Goal: Check status: Check status

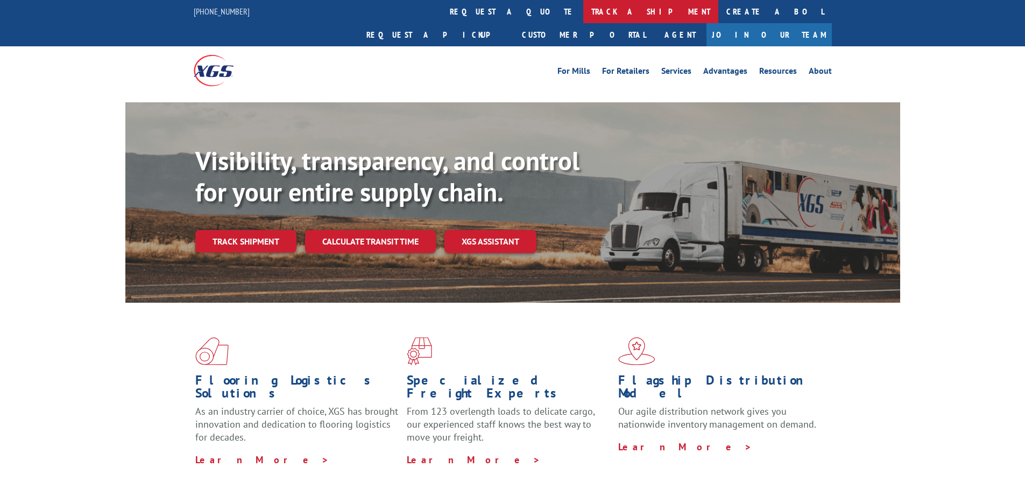
click at [584, 6] on link "track a shipment" at bounding box center [651, 11] width 135 height 23
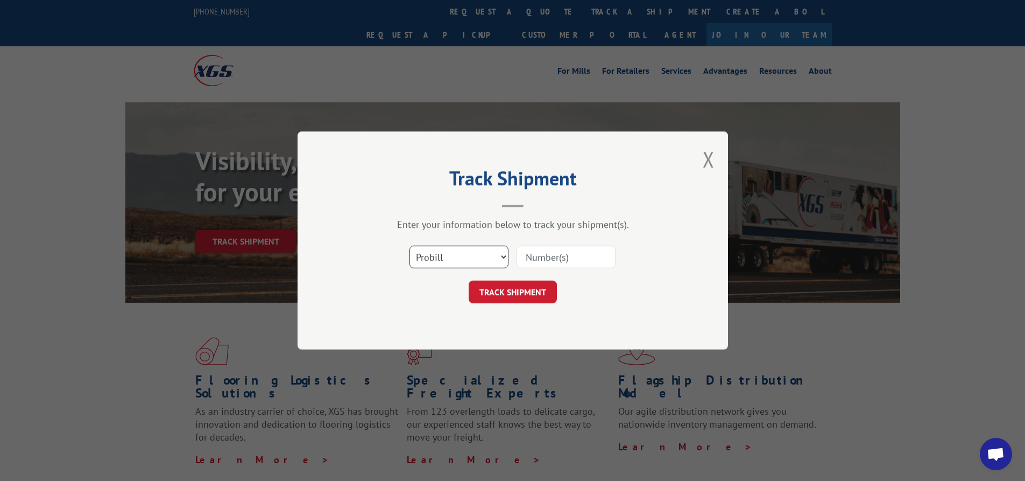
click at [438, 246] on select "Select category... Probill BOL PO" at bounding box center [459, 256] width 99 height 23
select select "bol"
click at [410, 245] on select "Select category... Probill BOL PO" at bounding box center [459, 256] width 99 height 23
click at [545, 262] on input at bounding box center [566, 256] width 99 height 23
paste input "2856072"
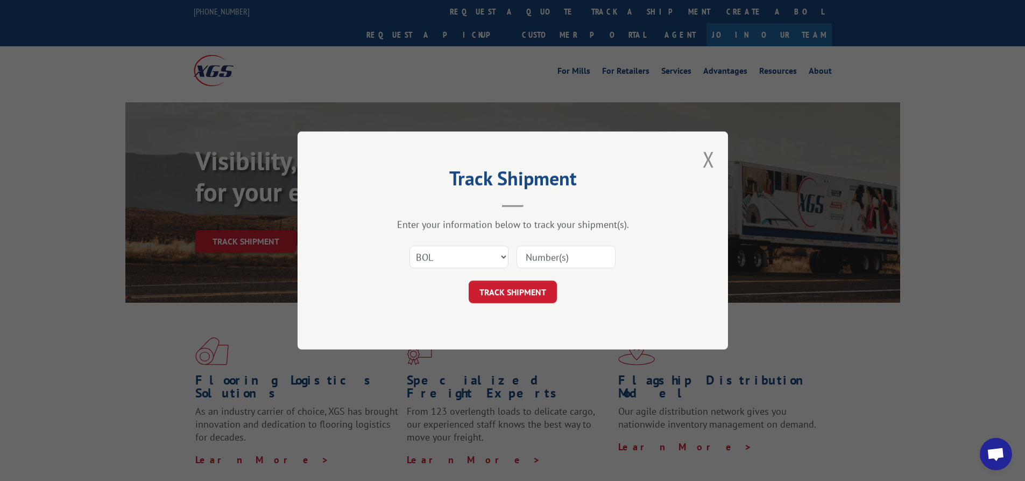
type input "2856072"
click button "TRACK SHIPMENT" at bounding box center [513, 291] width 88 height 23
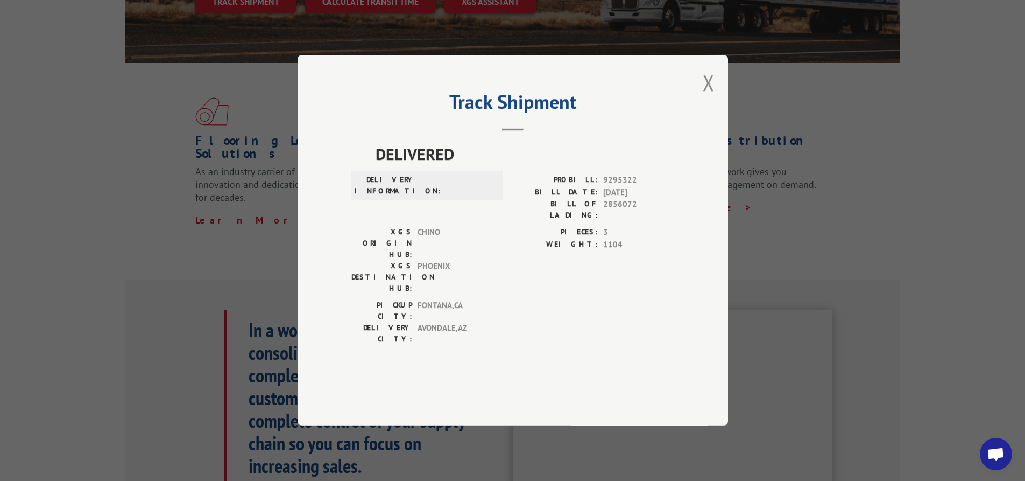
scroll to position [215, 0]
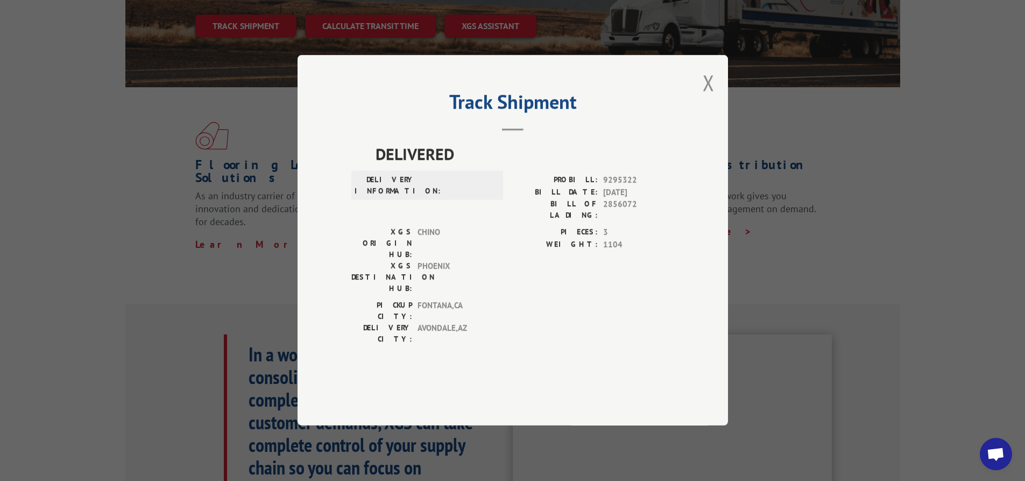
click at [716, 113] on div "Track Shipment DELIVERED DELIVERY INFORMATION: PROBILL: 9295322 BILL DATE: [DAT…" at bounding box center [513, 240] width 431 height 370
